Goal: Task Accomplishment & Management: Use online tool/utility

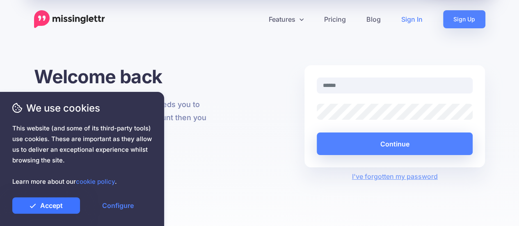
click at [44, 209] on link "Accept" at bounding box center [46, 205] width 68 height 16
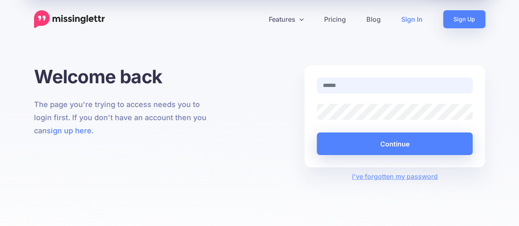
click at [325, 84] on input "text" at bounding box center [395, 86] width 156 height 16
type input "**********"
click at [317, 133] on button "Continue" at bounding box center [395, 144] width 156 height 23
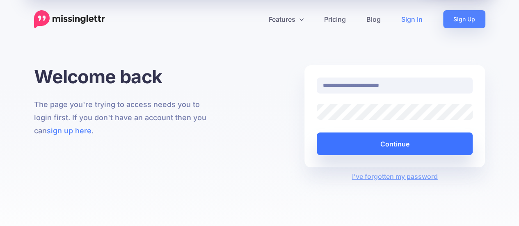
click at [379, 141] on button "Continue" at bounding box center [395, 144] width 156 height 23
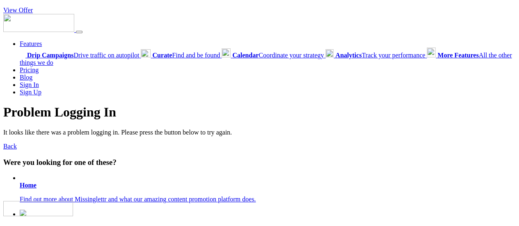
click at [23, 9] on link "View Offer" at bounding box center [18, 10] width 30 height 7
click at [14, 12] on link "View Offer" at bounding box center [18, 10] width 30 height 7
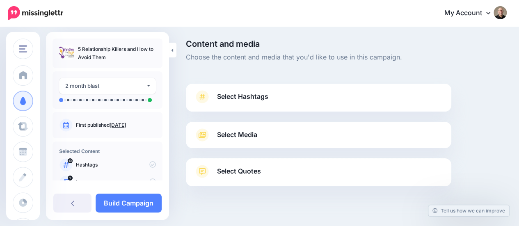
click at [256, 97] on span "Select Hashtags" at bounding box center [242, 96] width 51 height 11
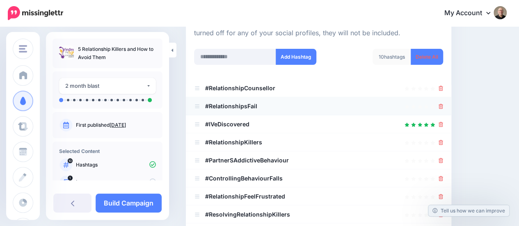
scroll to position [123, 0]
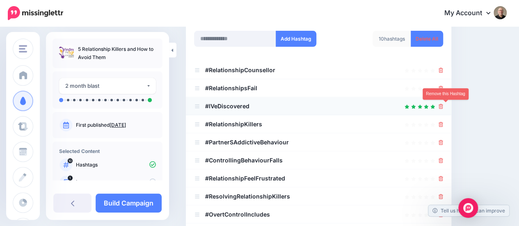
click at [443, 105] on icon at bounding box center [441, 106] width 5 height 5
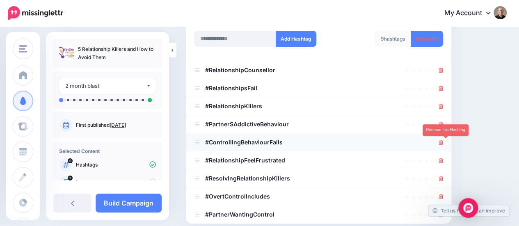
click at [443, 142] on icon at bounding box center [441, 142] width 5 height 5
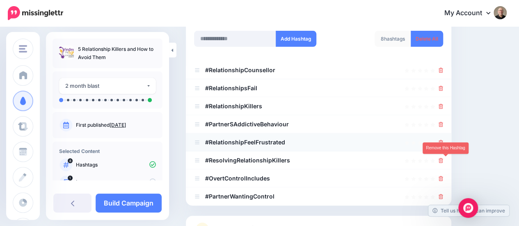
click at [443, 160] on icon at bounding box center [441, 160] width 5 height 5
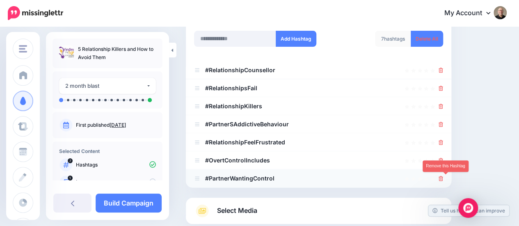
click at [443, 178] on icon at bounding box center [441, 178] width 5 height 5
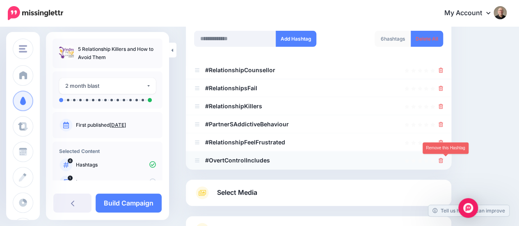
click at [443, 162] on icon at bounding box center [441, 160] width 5 height 5
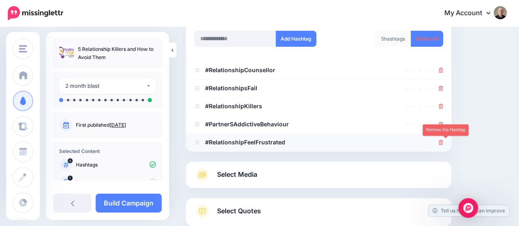
click at [443, 143] on icon at bounding box center [441, 142] width 5 height 5
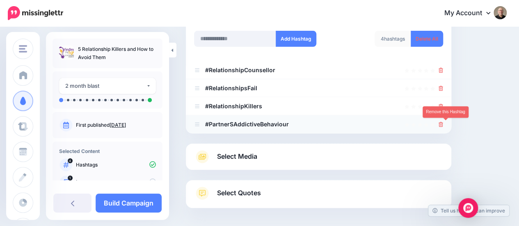
click at [443, 126] on icon at bounding box center [441, 124] width 5 height 5
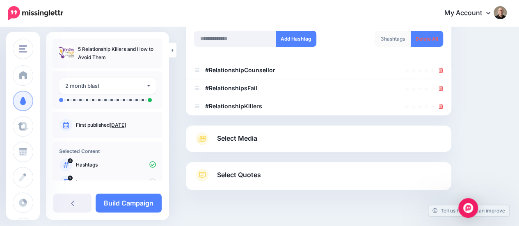
click at [238, 136] on span "Select Media" at bounding box center [237, 138] width 40 height 11
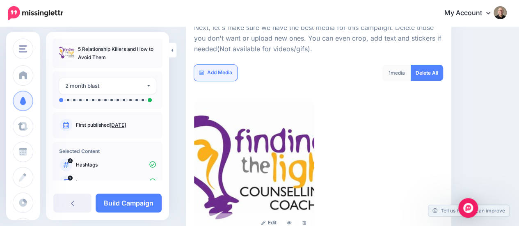
drag, startPoint x: 216, startPoint y: 72, endPoint x: 259, endPoint y: 85, distance: 45.2
click at [216, 72] on link "Add Media" at bounding box center [215, 73] width 43 height 16
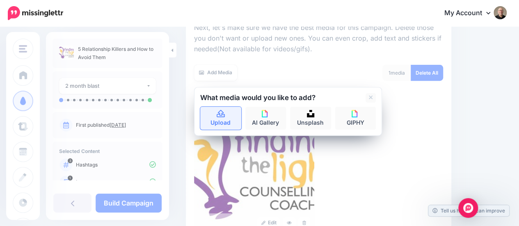
click at [221, 114] on icon at bounding box center [220, 113] width 9 height 7
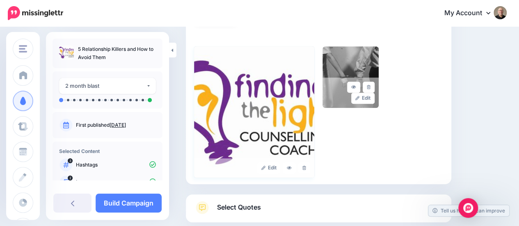
scroll to position [183, 0]
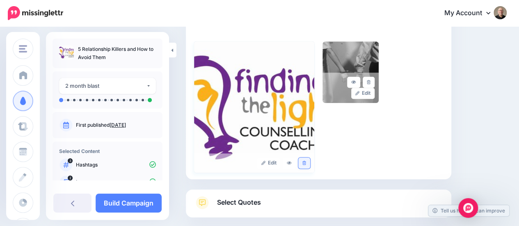
click at [304, 162] on link at bounding box center [304, 163] width 12 height 11
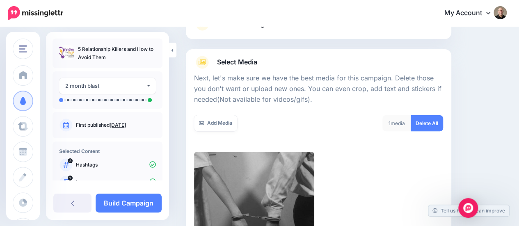
scroll to position [60, 0]
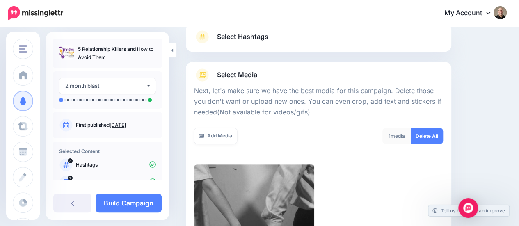
click at [342, 101] on p "Next, let's make sure we have the best media for this campaign. Delete those yo…" at bounding box center [318, 102] width 249 height 32
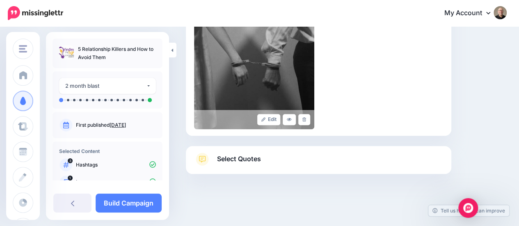
scroll to position [227, 0]
drag, startPoint x: 248, startPoint y: 159, endPoint x: 268, endPoint y: 151, distance: 22.2
click at [248, 159] on span "Select Quotes" at bounding box center [239, 158] width 44 height 11
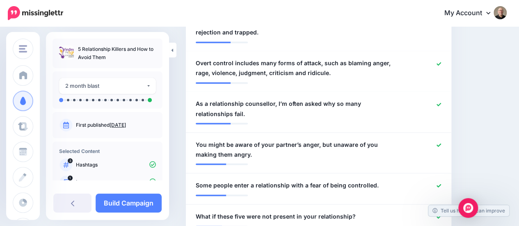
scroll to position [612, 0]
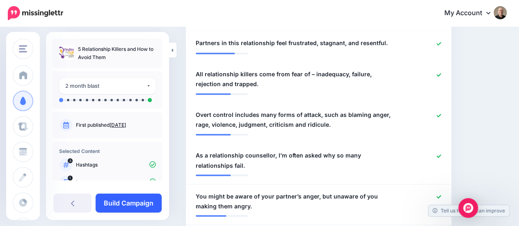
click at [126, 206] on link "Build Campaign" at bounding box center [129, 203] width 66 height 19
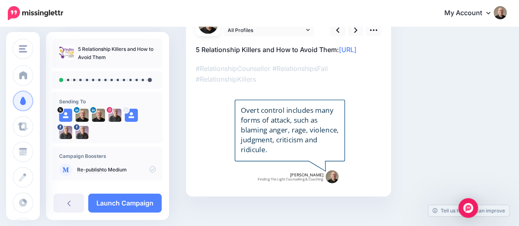
scroll to position [41, 0]
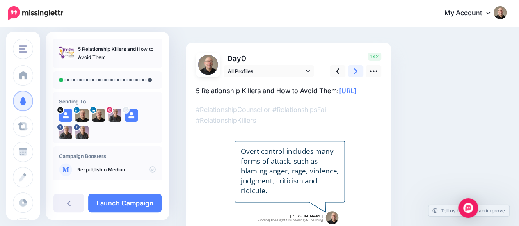
click at [357, 70] on icon at bounding box center [355, 71] width 3 height 9
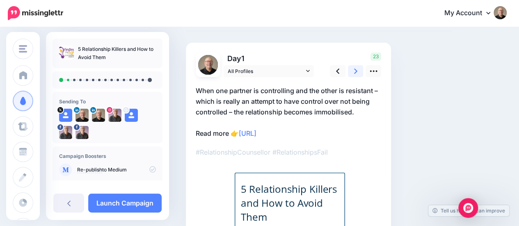
click at [357, 70] on icon at bounding box center [355, 71] width 3 height 9
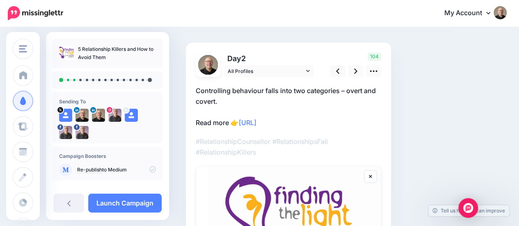
click at [374, 175] on link at bounding box center [370, 176] width 12 height 12
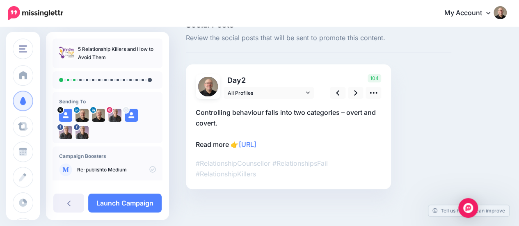
scroll to position [19, 0]
click at [356, 91] on icon at bounding box center [355, 93] width 3 height 9
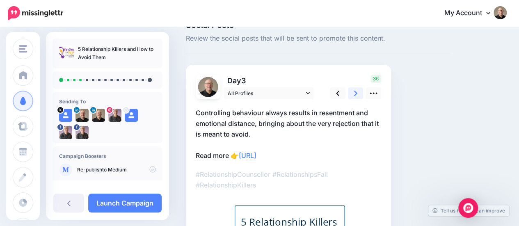
click at [359, 93] on link at bounding box center [356, 93] width 16 height 12
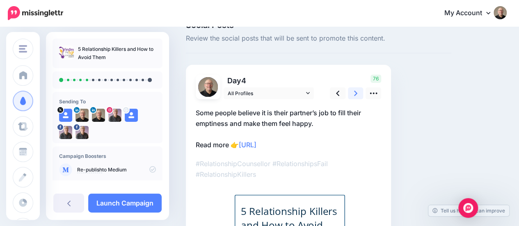
click at [356, 92] on icon at bounding box center [355, 93] width 3 height 5
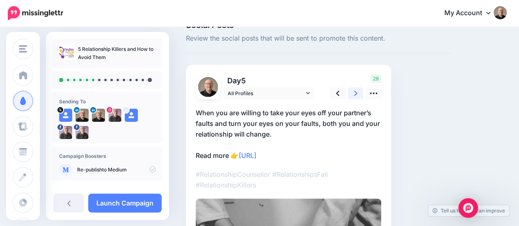
scroll to position [40, 0]
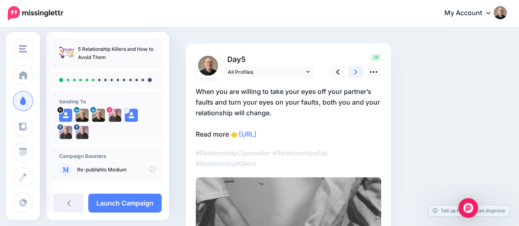
click at [357, 71] on link at bounding box center [356, 72] width 16 height 12
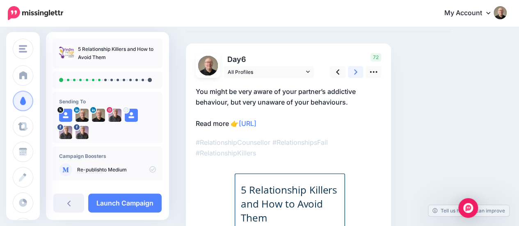
click at [356, 71] on icon at bounding box center [355, 71] width 3 height 5
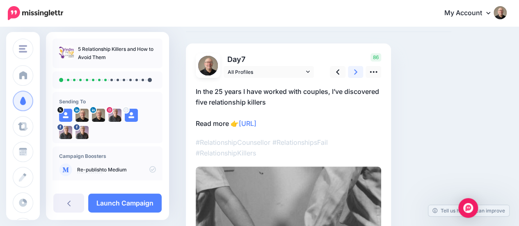
click at [356, 71] on icon at bounding box center [355, 71] width 3 height 5
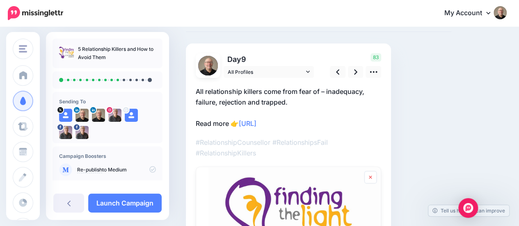
click at [369, 178] on icon at bounding box center [370, 177] width 3 height 5
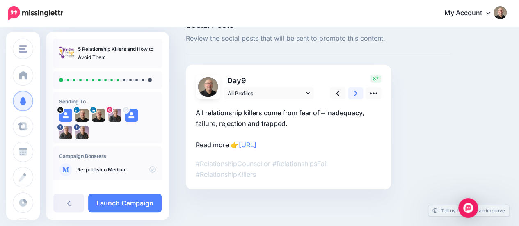
click at [351, 91] on link at bounding box center [356, 93] width 16 height 12
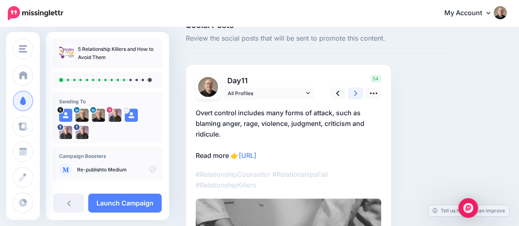
click at [352, 91] on link at bounding box center [356, 93] width 16 height 12
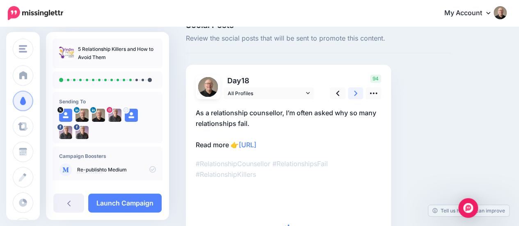
scroll to position [60, 0]
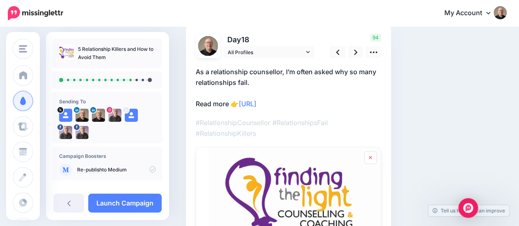
click at [373, 156] on link at bounding box center [370, 157] width 12 height 12
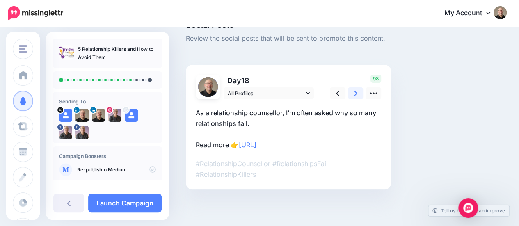
click at [355, 95] on icon at bounding box center [355, 93] width 3 height 5
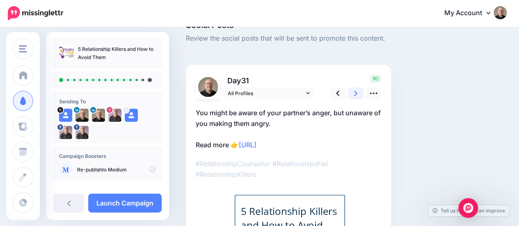
click at [355, 94] on icon at bounding box center [355, 93] width 3 height 5
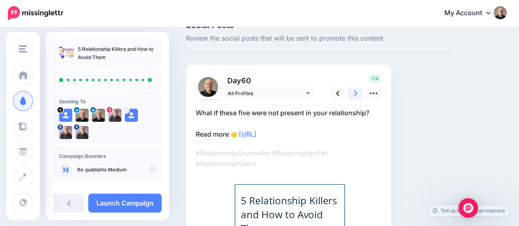
click at [355, 94] on icon at bounding box center [355, 93] width 3 height 5
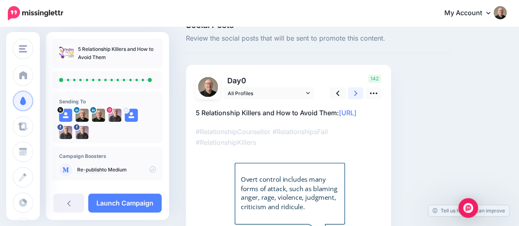
click at [355, 94] on icon at bounding box center [355, 93] width 3 height 5
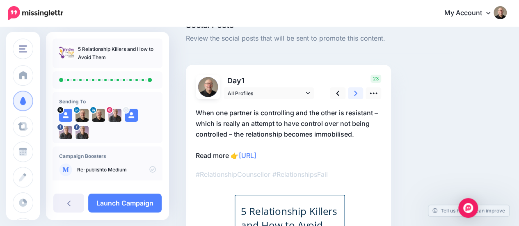
click at [355, 94] on icon at bounding box center [355, 93] width 3 height 5
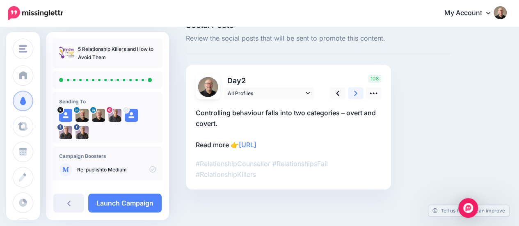
click at [355, 94] on icon at bounding box center [355, 93] width 3 height 5
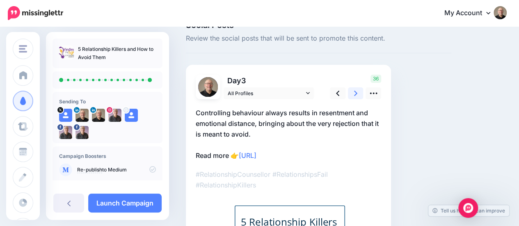
click at [355, 94] on icon at bounding box center [355, 93] width 3 height 5
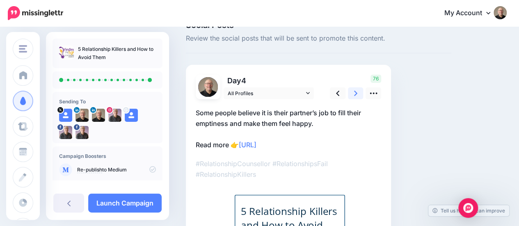
click at [355, 94] on icon at bounding box center [355, 93] width 3 height 5
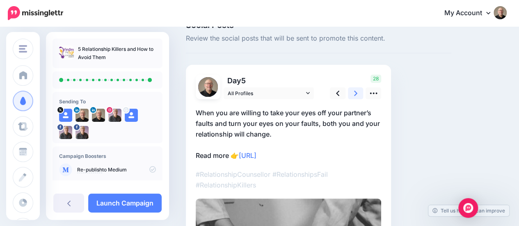
click at [355, 94] on icon at bounding box center [355, 93] width 3 height 5
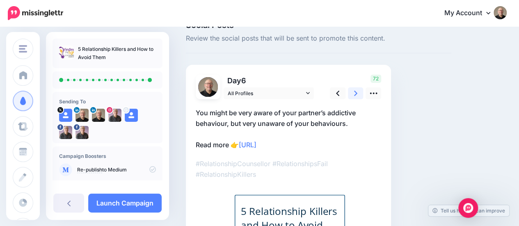
click at [355, 94] on icon at bounding box center [355, 93] width 3 height 5
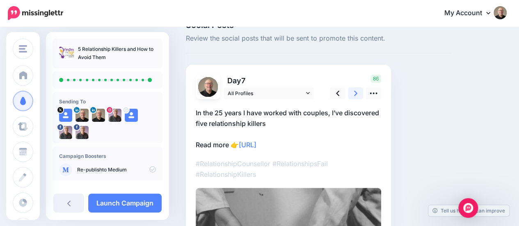
click at [355, 94] on icon at bounding box center [355, 93] width 3 height 5
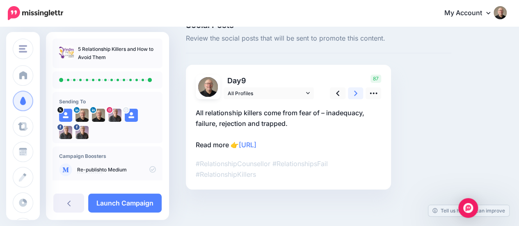
click at [355, 94] on icon at bounding box center [355, 93] width 3 height 5
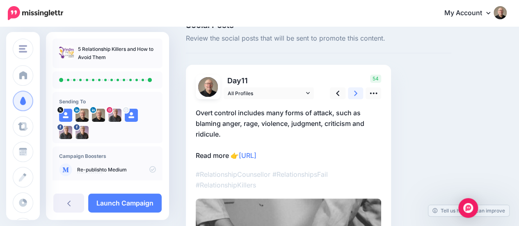
click at [355, 94] on icon at bounding box center [355, 93] width 3 height 5
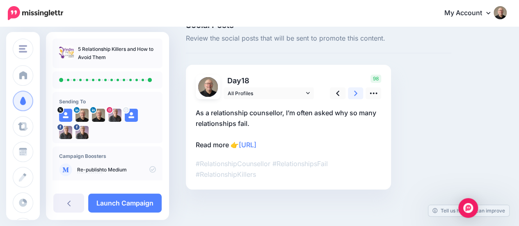
click at [355, 94] on icon at bounding box center [355, 93] width 3 height 5
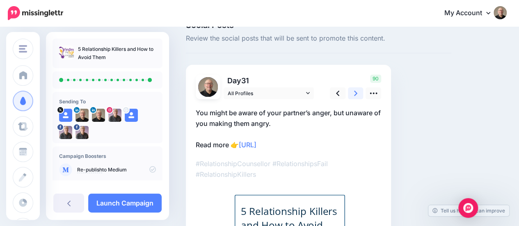
click at [355, 94] on icon at bounding box center [355, 93] width 3 height 5
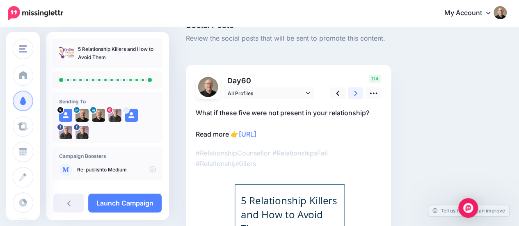
click at [355, 94] on icon at bounding box center [355, 93] width 3 height 5
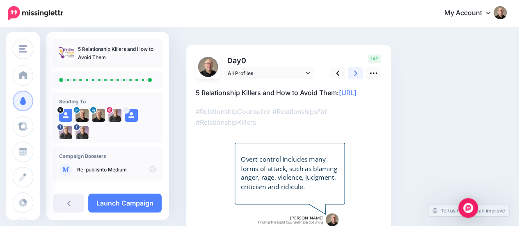
scroll to position [100, 0]
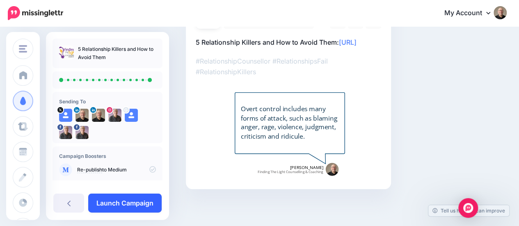
click at [129, 204] on link "Launch Campaign" at bounding box center [124, 203] width 73 height 19
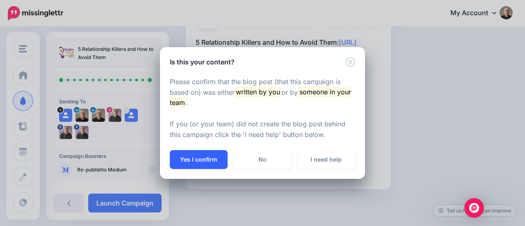
click at [203, 160] on button "Yes I confirm" at bounding box center [199, 159] width 58 height 19
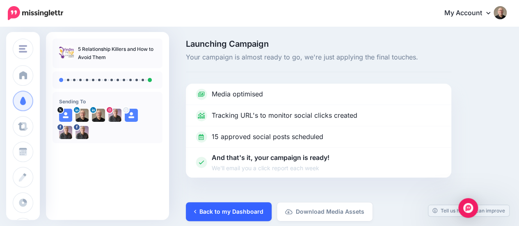
click at [245, 207] on link "Back to my Dashboard" at bounding box center [229, 211] width 86 height 19
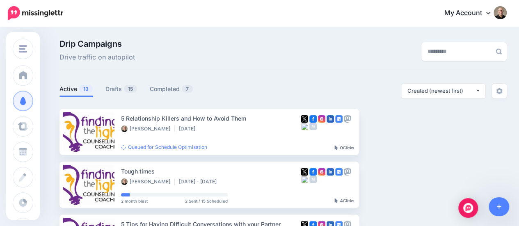
click at [490, 12] on icon at bounding box center [488, 13] width 4 height 2
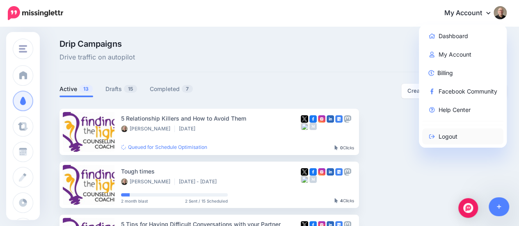
click at [449, 138] on link "Logout" at bounding box center [463, 136] width 82 height 16
